Goal: Task Accomplishment & Management: Manage account settings

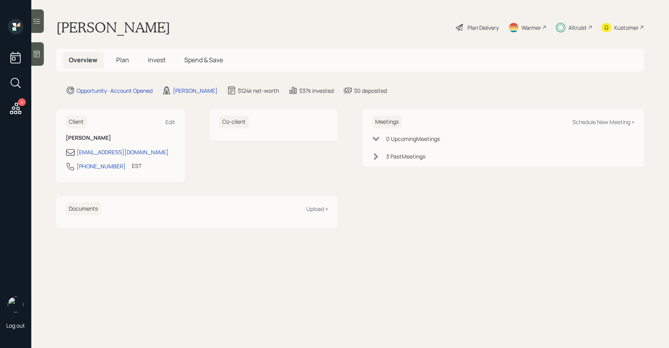
click at [158, 58] on span "Invest" at bounding box center [157, 60] width 18 height 9
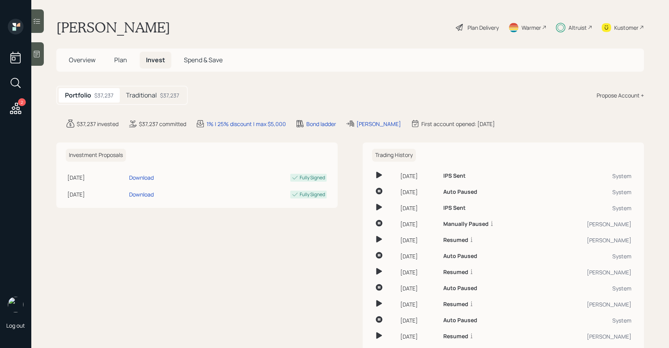
click at [149, 98] on h5 "Traditional" at bounding box center [141, 95] width 31 height 7
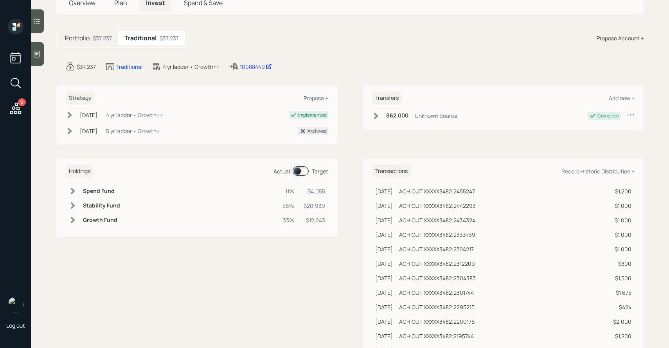
scroll to position [83, 0]
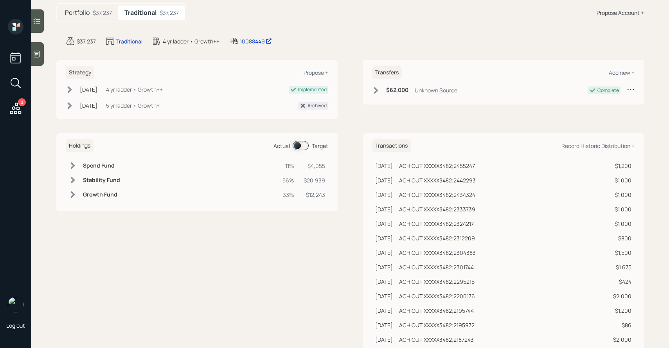
click at [297, 149] on span at bounding box center [301, 145] width 16 height 9
click at [298, 148] on span at bounding box center [301, 145] width 16 height 9
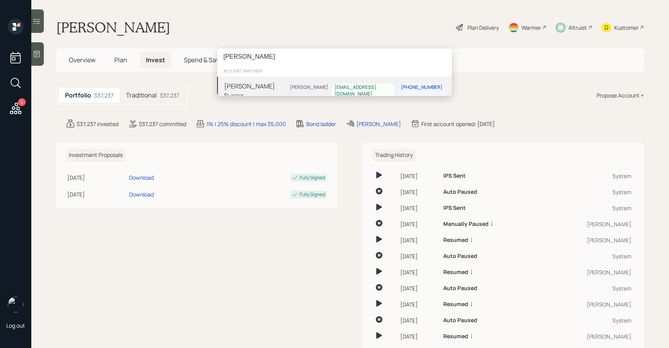
type input "[PERSON_NAME]"
